Goal: Task Accomplishment & Management: Use online tool/utility

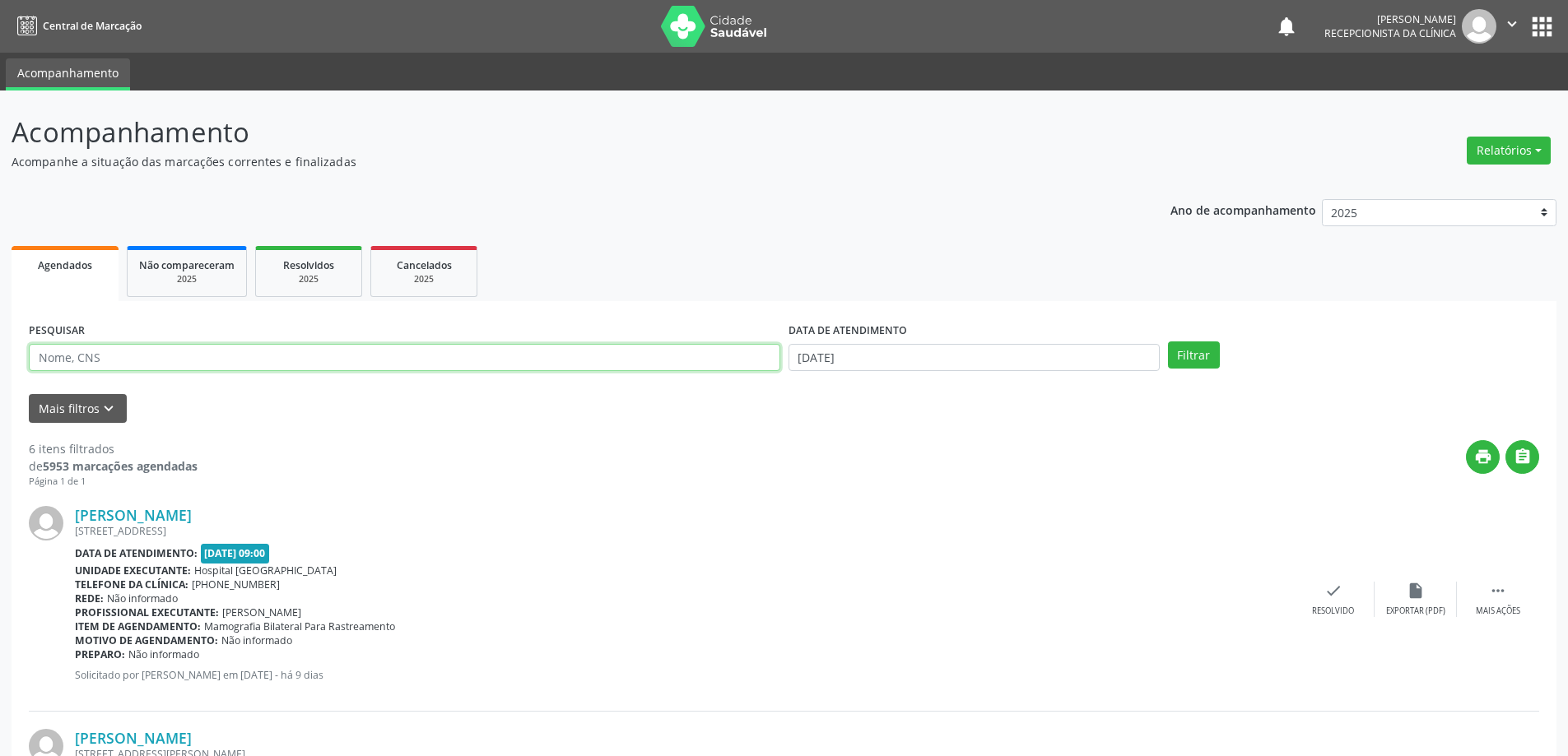
click at [332, 363] on input "text" at bounding box center [404, 358] width 752 height 28
type input "700508799084252"
click at [1168, 341] on button "Filtrar" at bounding box center [1194, 355] width 52 height 28
click at [1348, 600] on div "check Resolvido" at bounding box center [1345, 599] width 82 height 35
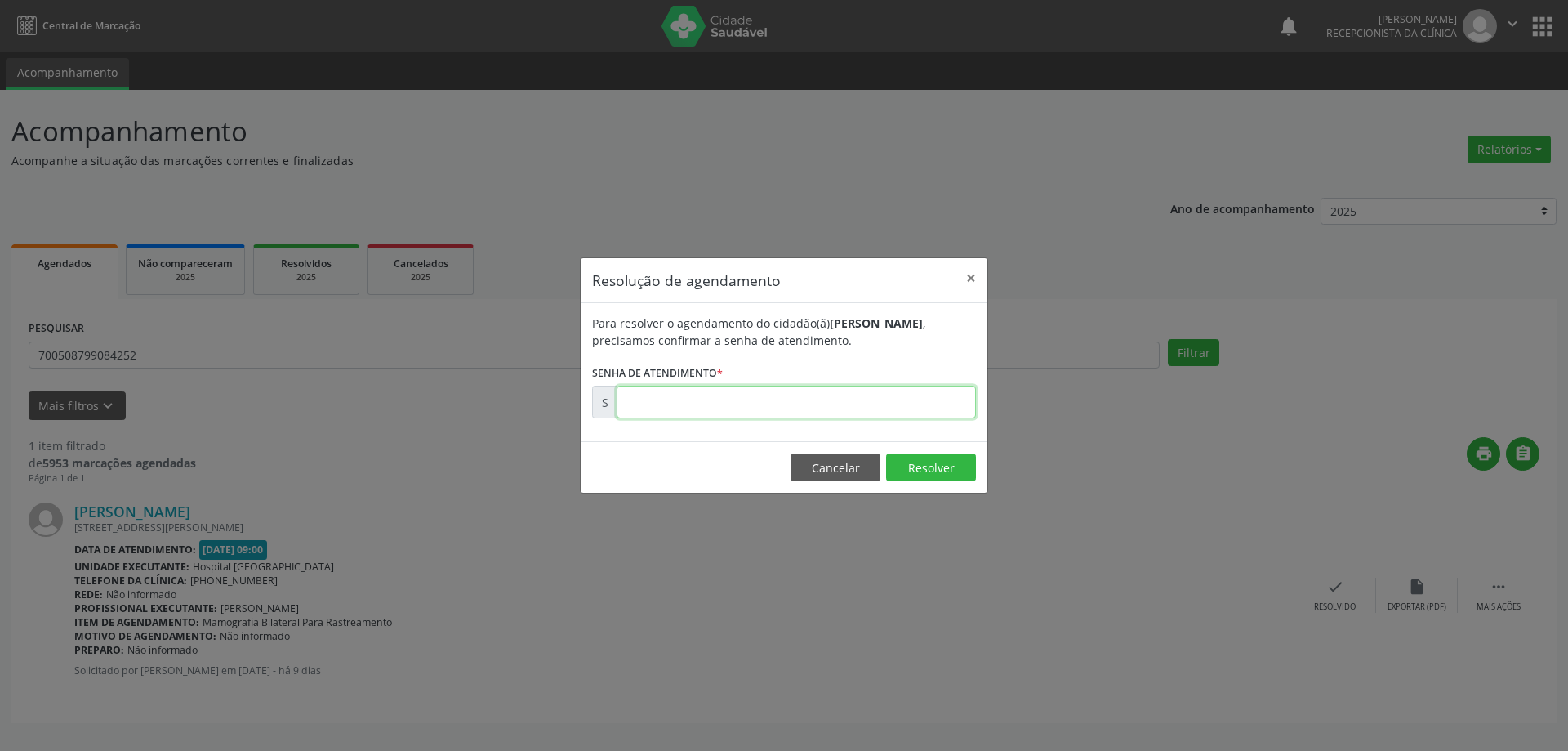
click at [667, 408] on input "text" at bounding box center [796, 402] width 360 height 33
type input "00173948"
click at [936, 467] on button "Resolver" at bounding box center [931, 467] width 90 height 27
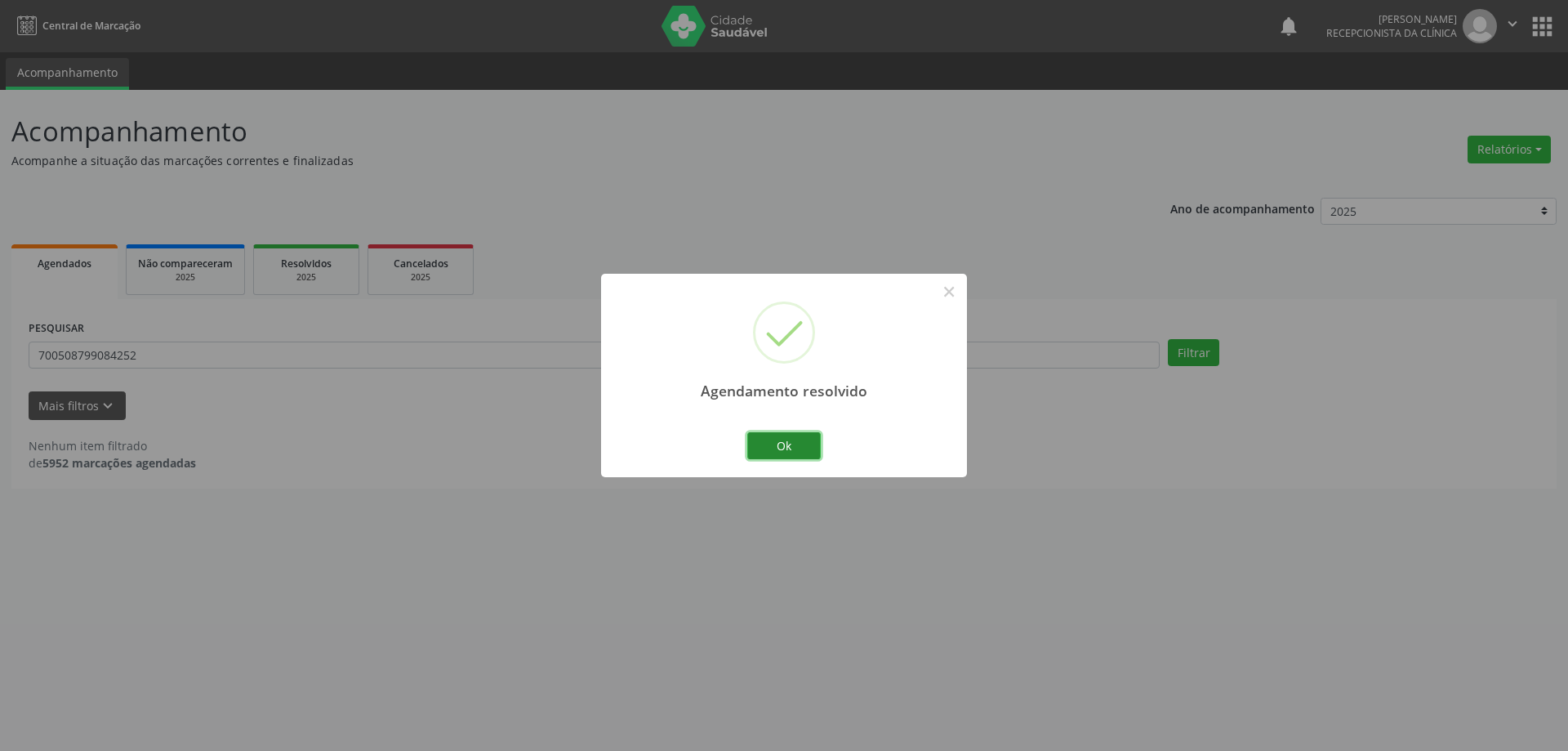
click at [792, 447] on button "Ok" at bounding box center [784, 446] width 73 height 27
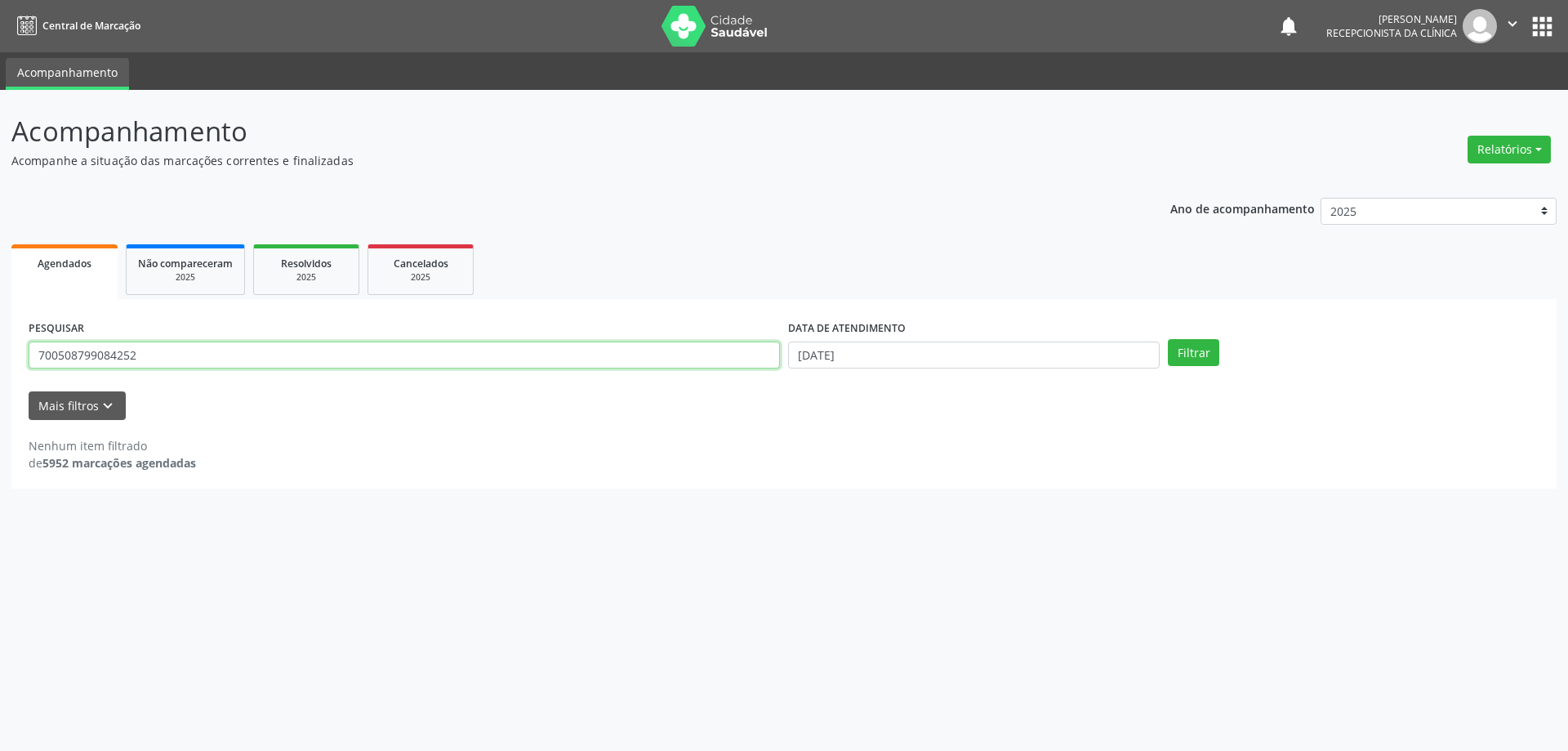
drag, startPoint x: 145, startPoint y: 358, endPoint x: 8, endPoint y: 354, distance: 137.1
click at [8, 354] on div "Acompanhamento Acompanhe a situação das marcações correntes e finalizadas Relat…" at bounding box center [784, 420] width 1568 height 661
type input "708602501992088"
click at [1168, 339] on button "Filtrar" at bounding box center [1194, 353] width 51 height 27
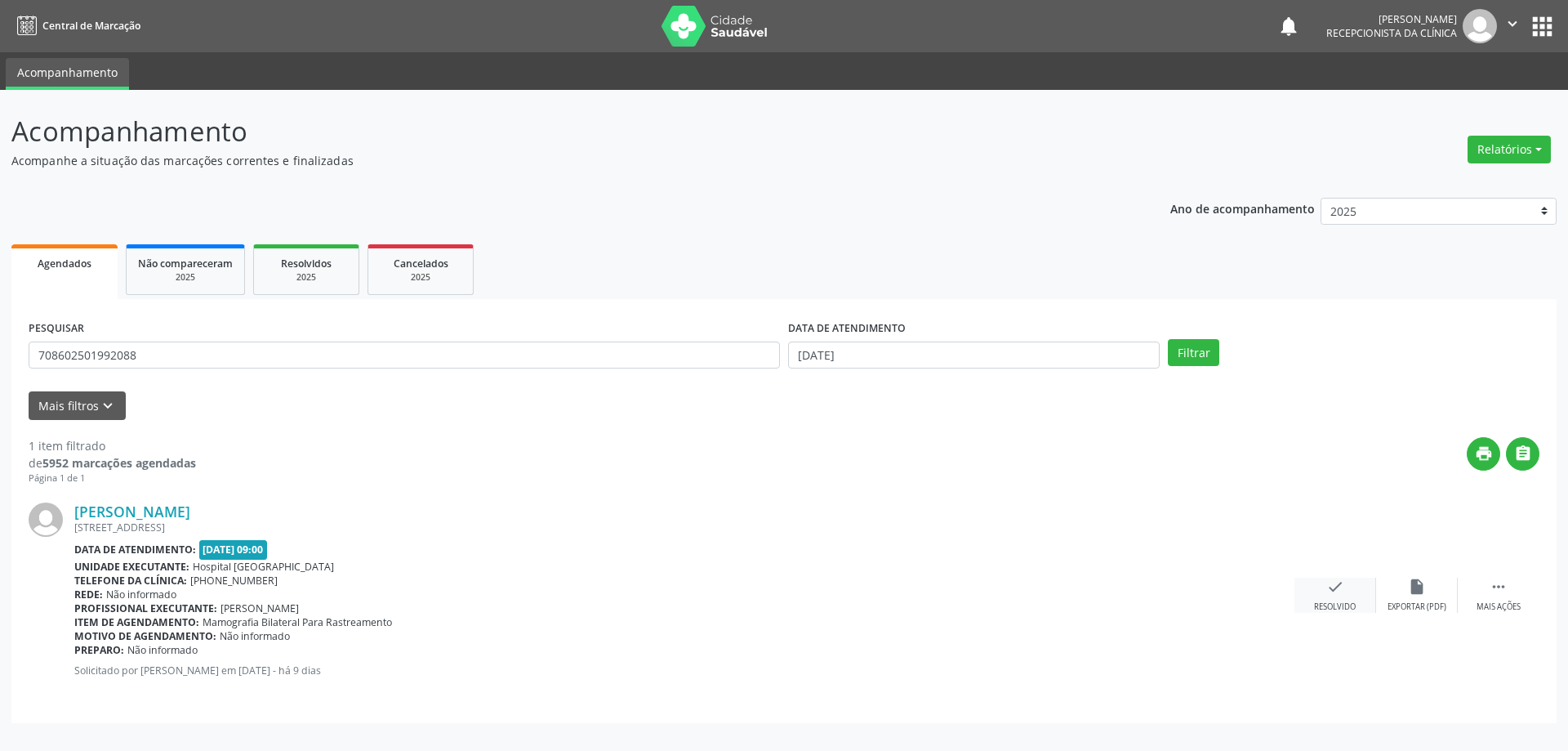
click at [1338, 589] on icon "check" at bounding box center [1336, 587] width 18 height 18
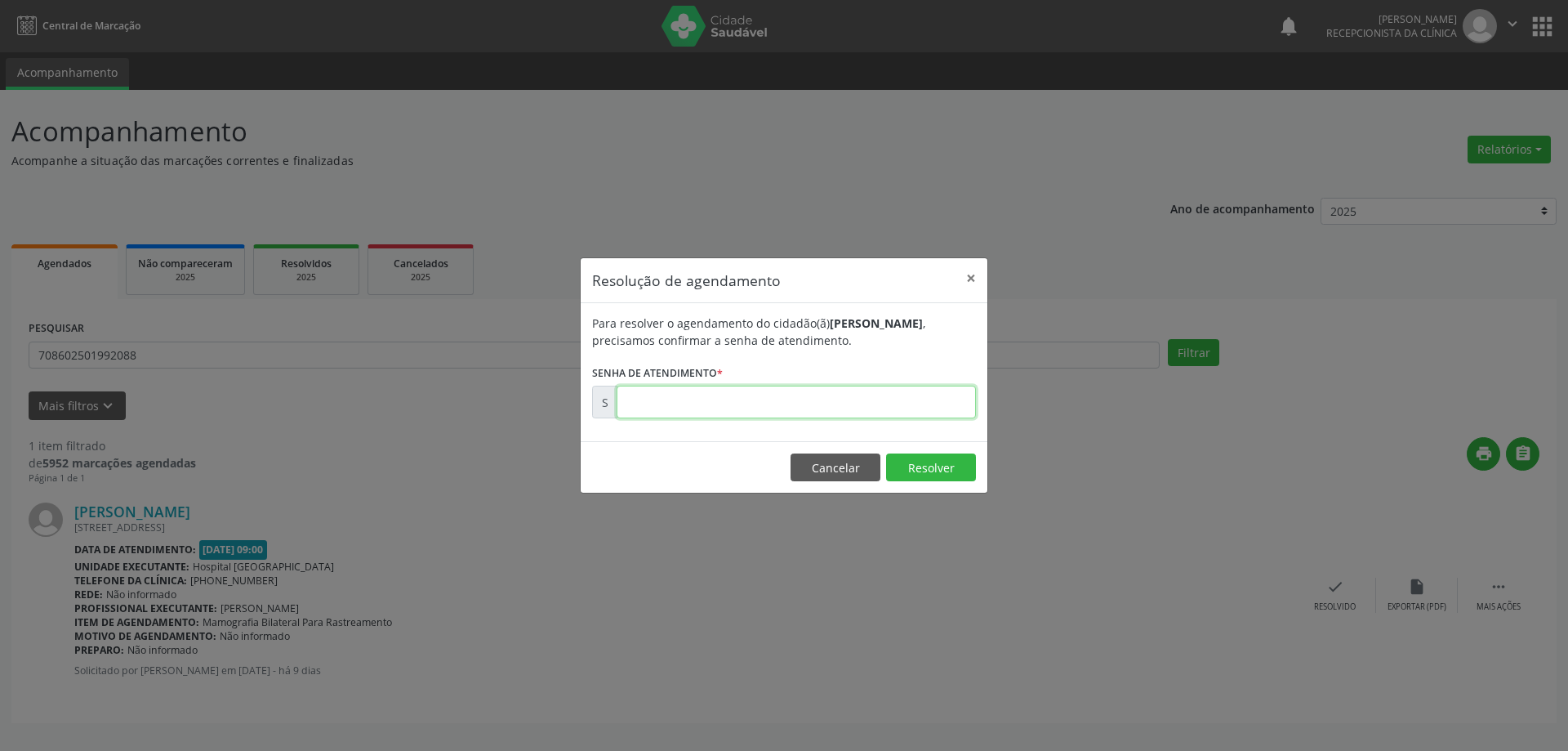
click at [748, 403] on input "text" at bounding box center [796, 402] width 360 height 33
type input "00173945"
click at [943, 465] on button "Resolver" at bounding box center [931, 467] width 90 height 27
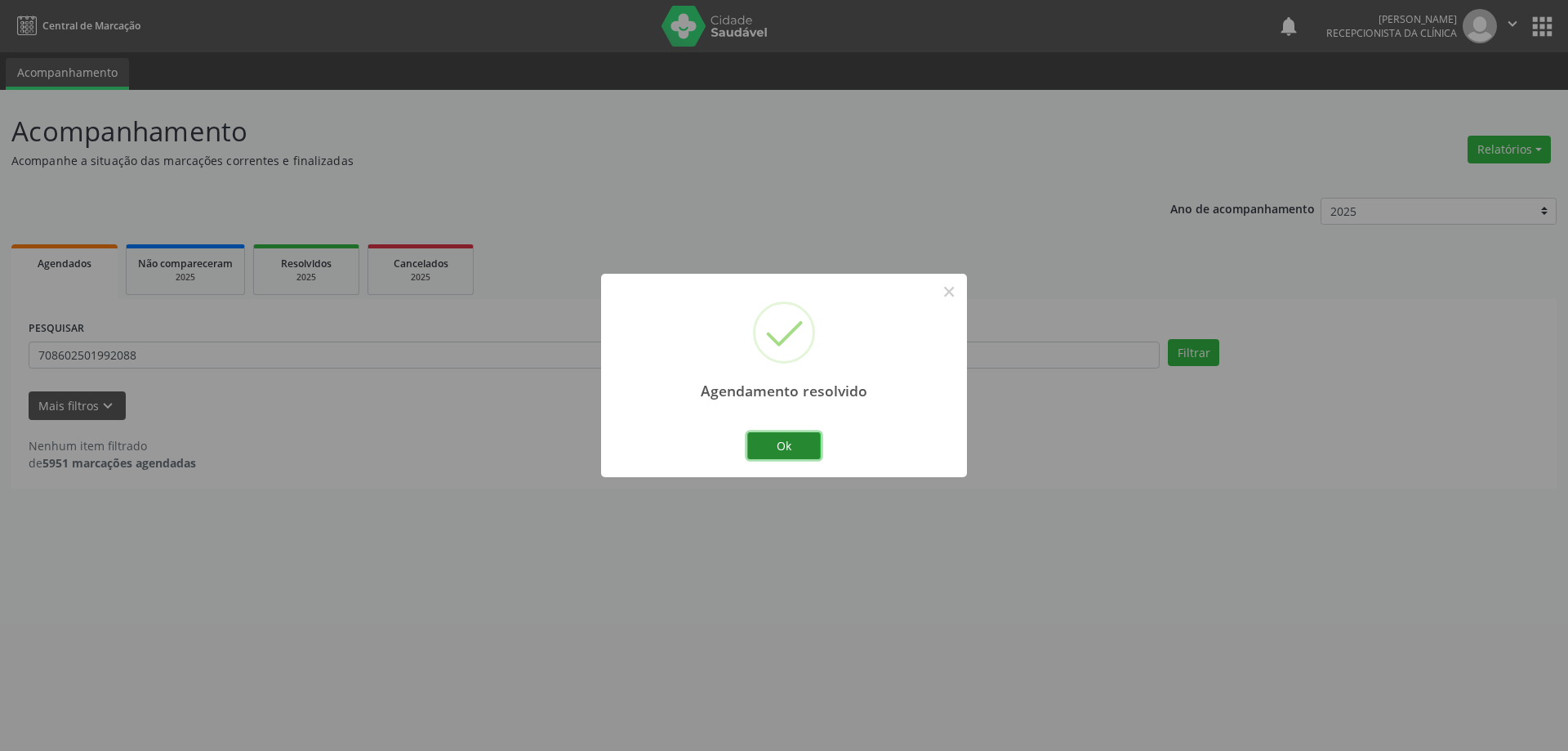
click at [785, 445] on button "Ok" at bounding box center [784, 446] width 73 height 27
